Goal: Transaction & Acquisition: Purchase product/service

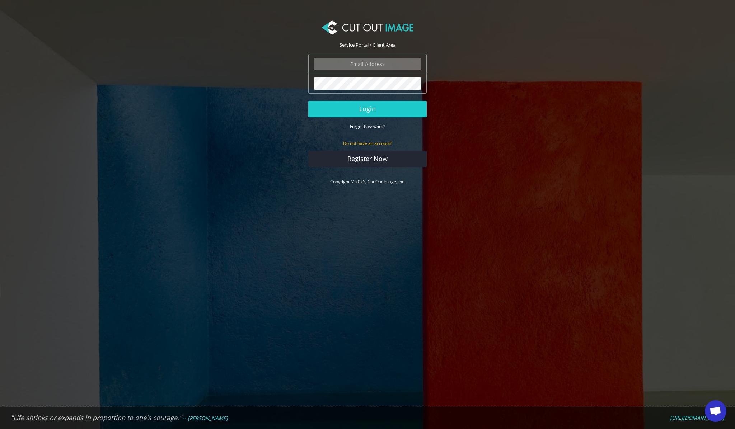
type input "[PERSON_NAME][EMAIL_ADDRESS][DOMAIN_NAME]"
drag, startPoint x: 352, startPoint y: 109, endPoint x: 526, endPoint y: 55, distance: 182.2
click at [352, 109] on button "Login" at bounding box center [367, 109] width 118 height 17
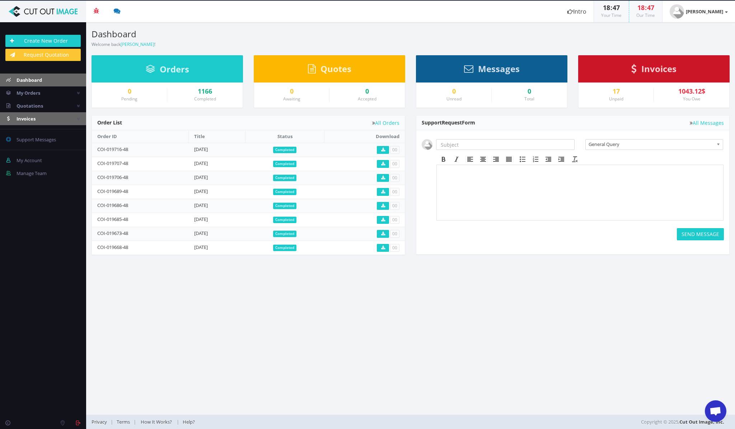
click at [31, 117] on span "Invoices" at bounding box center [26, 119] width 19 height 6
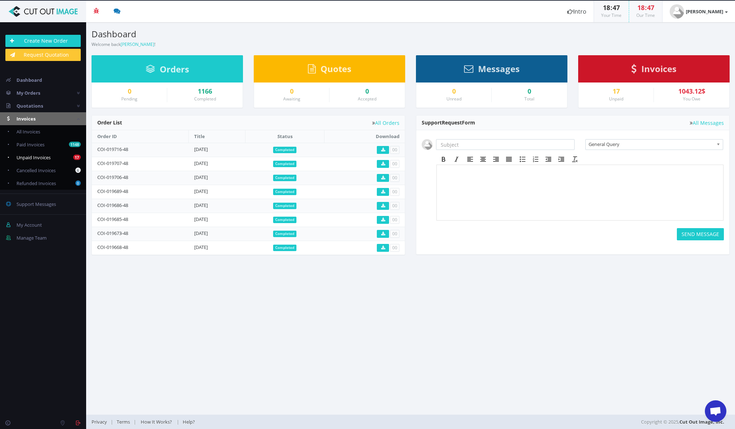
click at [32, 155] on span "Unpaid Invoices" at bounding box center [34, 157] width 34 height 6
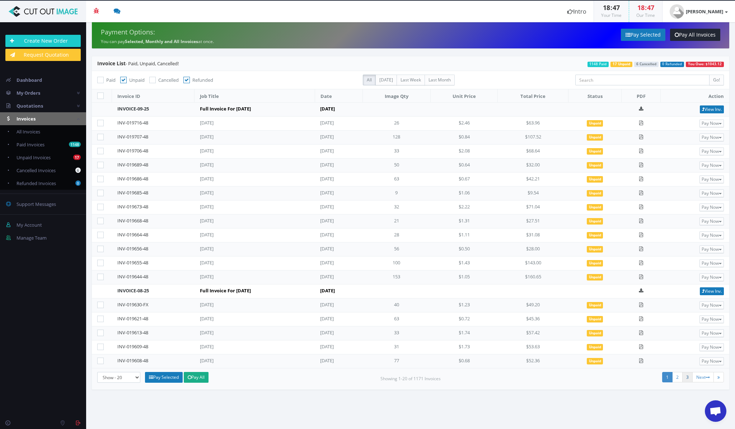
click at [688, 377] on link "3" at bounding box center [687, 377] width 10 height 10
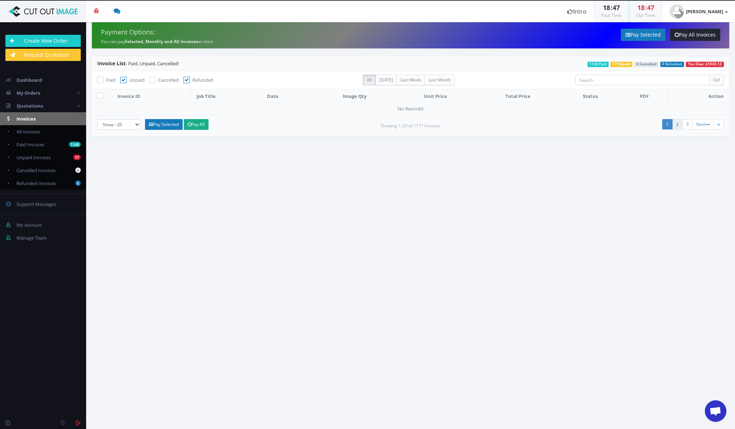
drag, startPoint x: 676, startPoint y: 123, endPoint x: 675, endPoint y: 127, distance: 4.4
click at [676, 123] on link "2" at bounding box center [677, 124] width 10 height 10
drag, startPoint x: 188, startPoint y: 79, endPoint x: 279, endPoint y: 145, distance: 112.9
click at [188, 79] on icon at bounding box center [186, 80] width 6 height 6
click at [188, 79] on input "Refunded" at bounding box center [187, 80] width 5 height 5
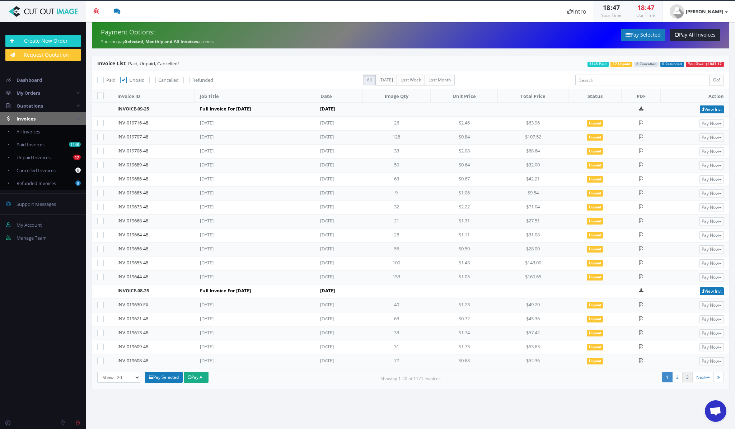
drag, startPoint x: 689, startPoint y: 376, endPoint x: 671, endPoint y: 369, distance: 19.2
click at [689, 376] on link "3" at bounding box center [687, 377] width 10 height 10
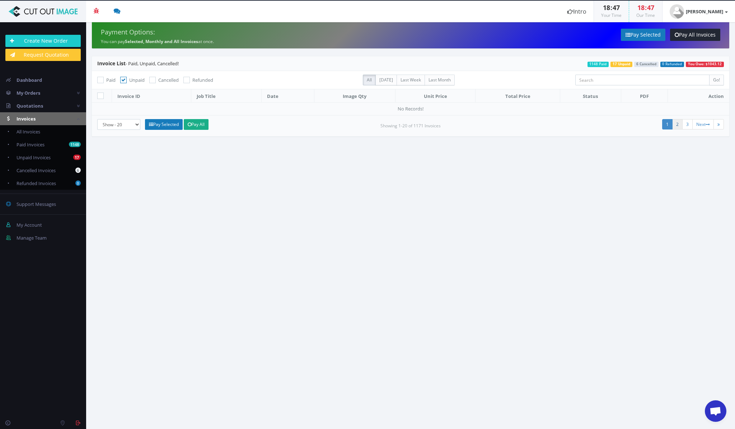
click at [676, 122] on link "2" at bounding box center [677, 124] width 10 height 10
click at [677, 126] on link "2" at bounding box center [677, 124] width 10 height 10
click at [699, 125] on link "Next" at bounding box center [703, 124] width 22 height 10
drag, startPoint x: 28, startPoint y: 154, endPoint x: 66, endPoint y: 161, distance: 38.7
click at [28, 154] on link "17 Unpaid Invoices" at bounding box center [43, 157] width 86 height 13
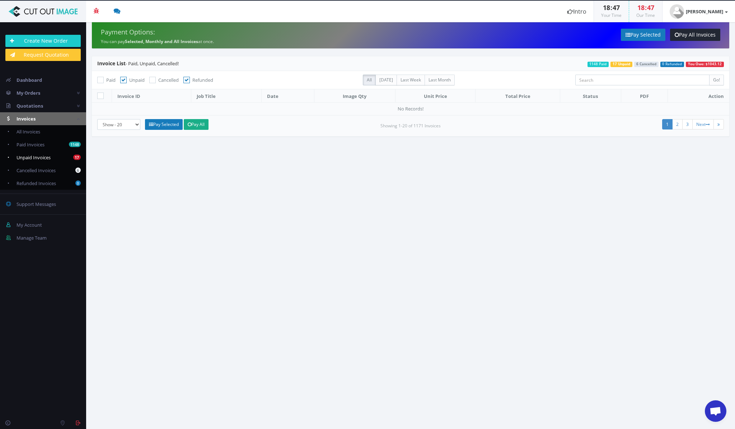
checkbox input "true"
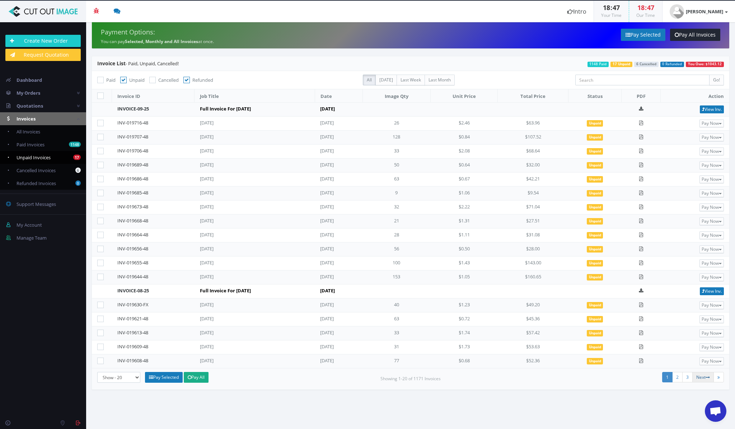
click at [702, 378] on link "Next" at bounding box center [703, 377] width 22 height 10
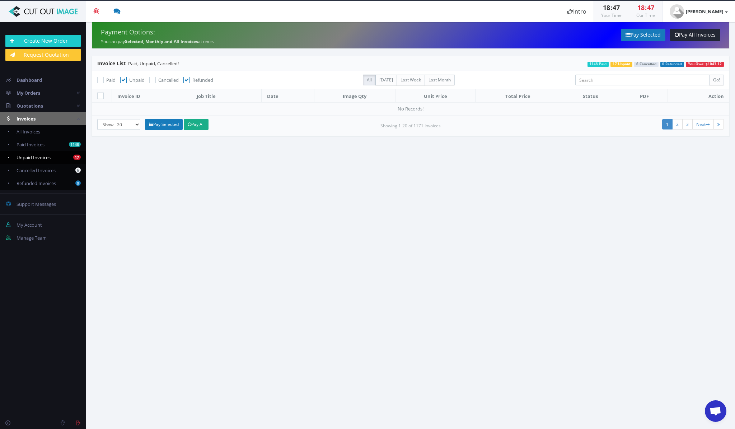
click at [666, 123] on link "1" at bounding box center [667, 124] width 10 height 10
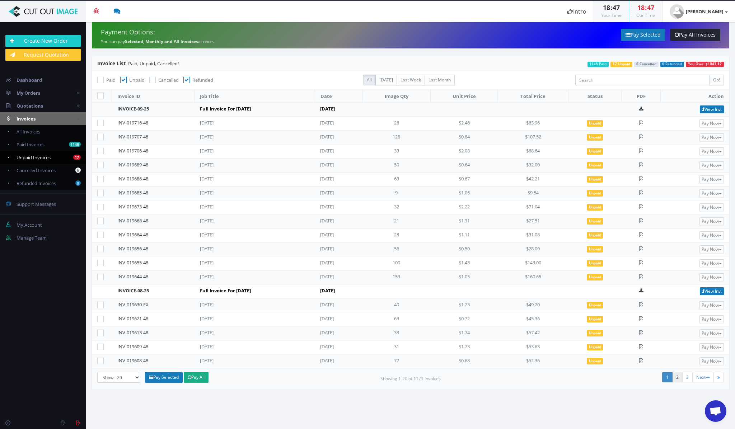
click at [678, 376] on link "2" at bounding box center [677, 377] width 10 height 10
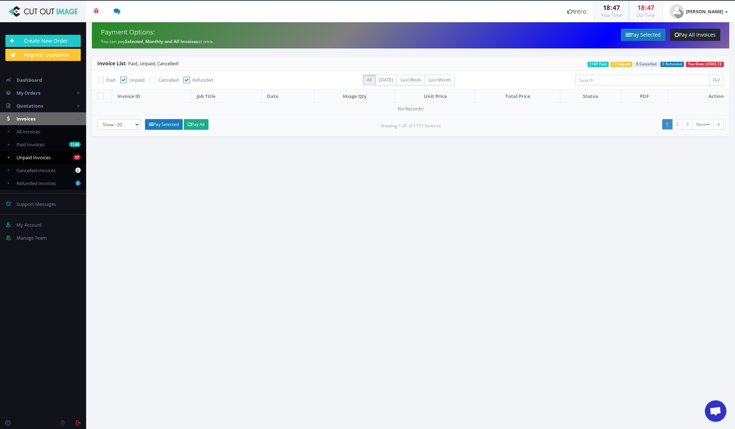
click at [666, 122] on link "1" at bounding box center [667, 124] width 10 height 10
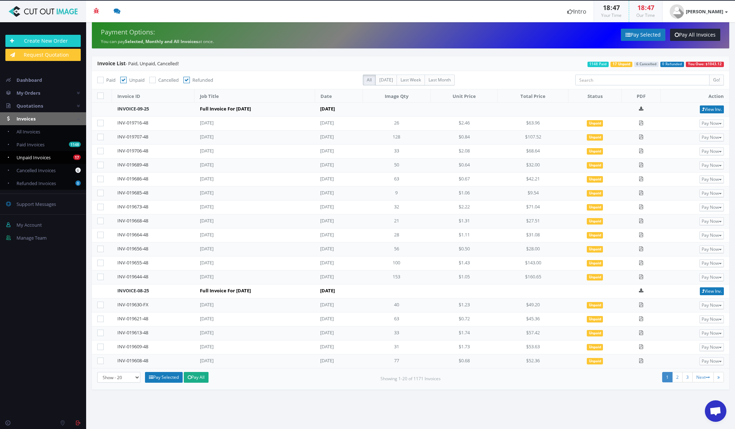
click at [101, 261] on icon at bounding box center [100, 263] width 6 height 6
click at [101, 261] on input"] "checkbox" at bounding box center [101, 263] width 5 height 5
click at [101, 261] on icon at bounding box center [100, 263] width 6 height 6
click at [101, 261] on input"] "checkbox" at bounding box center [101, 263] width 5 height 5
checkbox input"] "false"
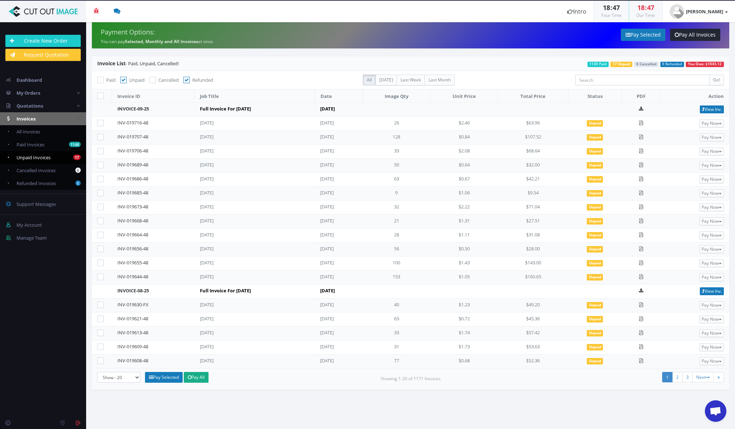
click at [102, 246] on icon at bounding box center [100, 249] width 6 height 6
click at [102, 247] on input"] "checkbox" at bounding box center [101, 249] width 5 height 5
checkbox input"] "true"
click at [101, 233] on icon at bounding box center [100, 235] width 6 height 6
click at [101, 233] on input"] "checkbox" at bounding box center [101, 235] width 5 height 5
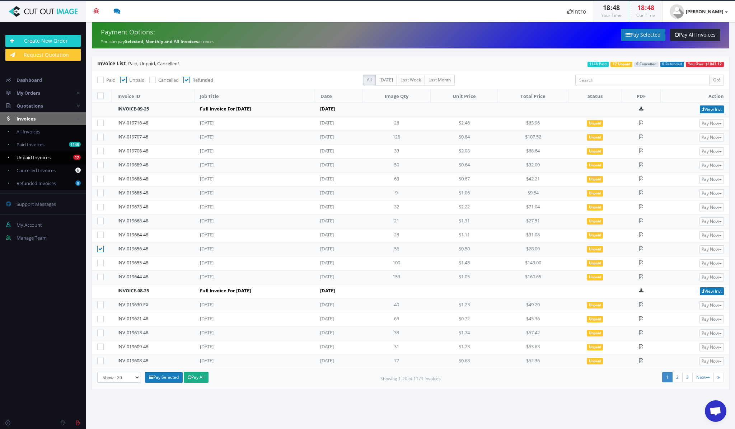
checkbox input"] "true"
click at [100, 192] on icon at bounding box center [100, 193] width 6 height 6
click at [100, 192] on input"] "checkbox" at bounding box center [101, 193] width 5 height 5
checkbox input"] "true"
click at [168, 376] on link "Pay Selected" at bounding box center [164, 377] width 38 height 11
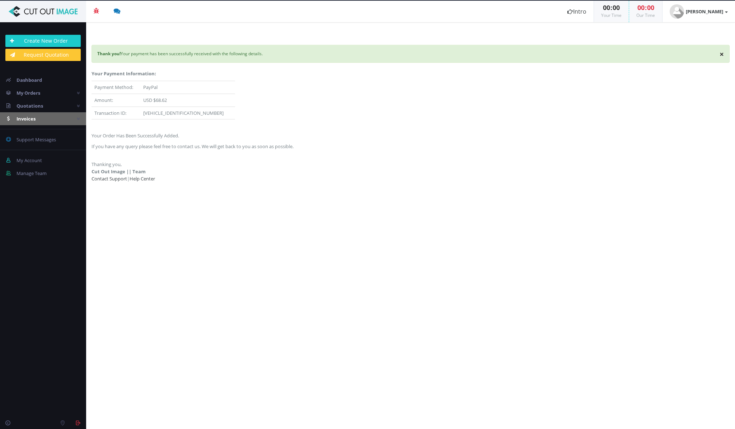
click at [78, 117] on icon at bounding box center [78, 119] width 3 height 5
click at [78, 118] on icon at bounding box center [78, 119] width 3 height 5
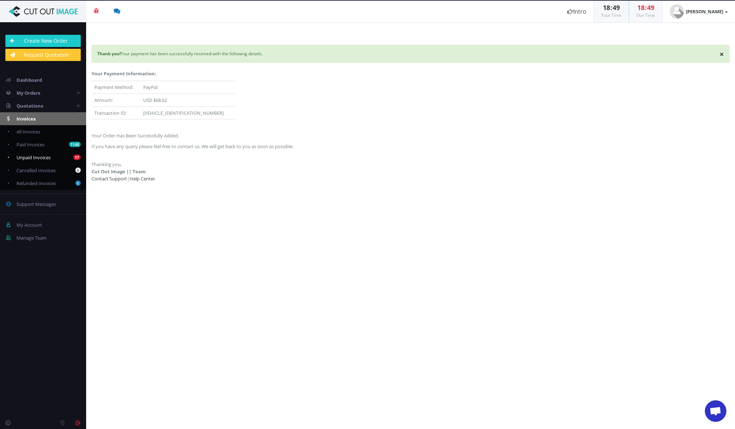
click at [45, 155] on span "Unpaid Invoices" at bounding box center [34, 157] width 34 height 6
